Goal: Information Seeking & Learning: Learn about a topic

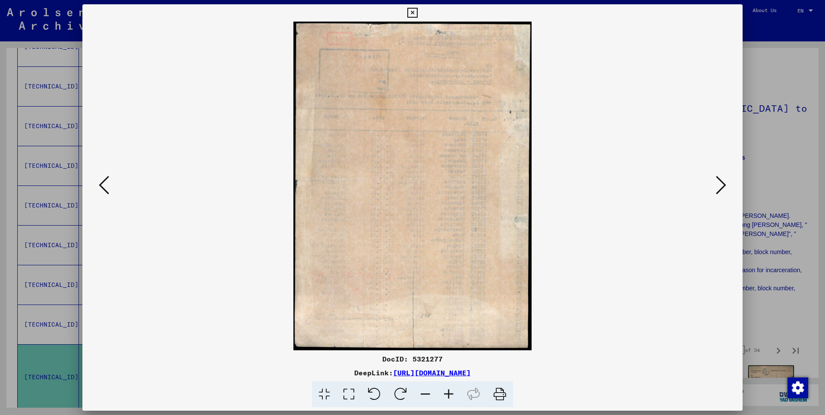
scroll to position [20, 0]
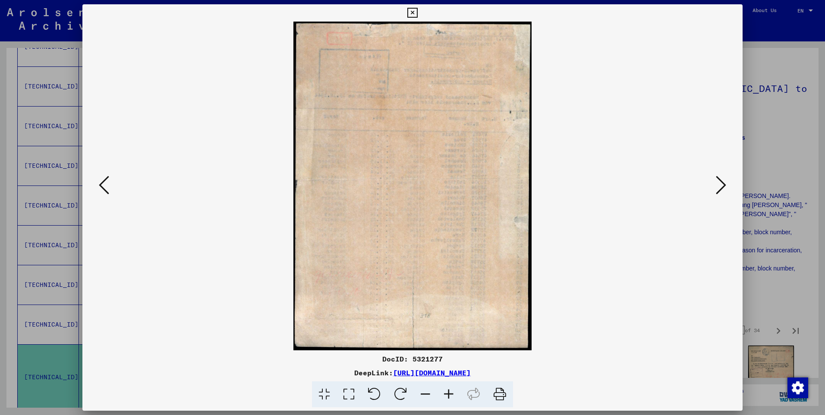
click at [642, 98] on viewer-one-image at bounding box center [413, 186] width 602 height 329
click at [642, 103] on viewer-one-image at bounding box center [413, 186] width 602 height 329
click at [522, 46] on img at bounding box center [413, 186] width 238 height 329
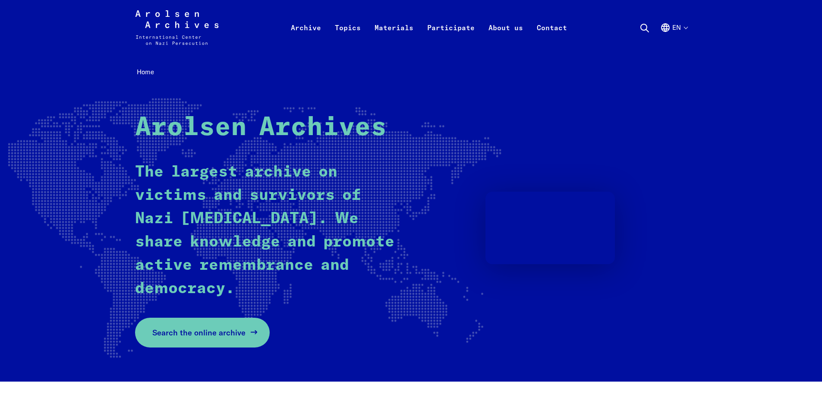
click at [202, 333] on span "Search the online archive" at bounding box center [198, 333] width 93 height 12
